Goal: Task Accomplishment & Management: Use online tool/utility

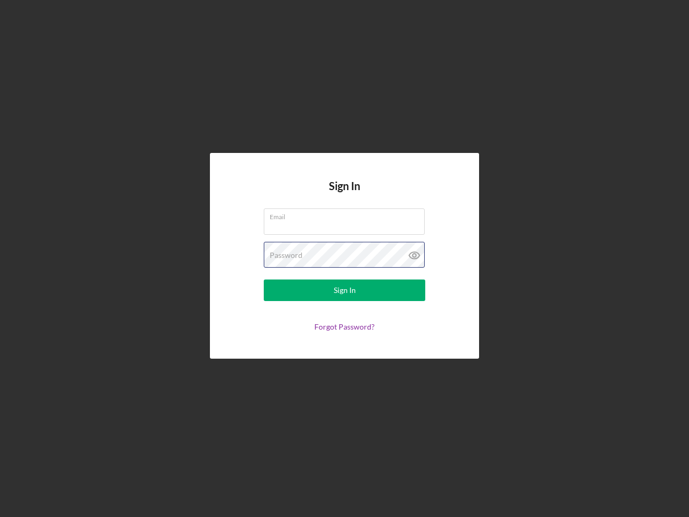
click at [345, 258] on div "Password" at bounding box center [345, 255] width 162 height 27
click at [415, 255] on icon at bounding box center [414, 255] width 27 height 27
